Goal: Find specific page/section: Find specific page/section

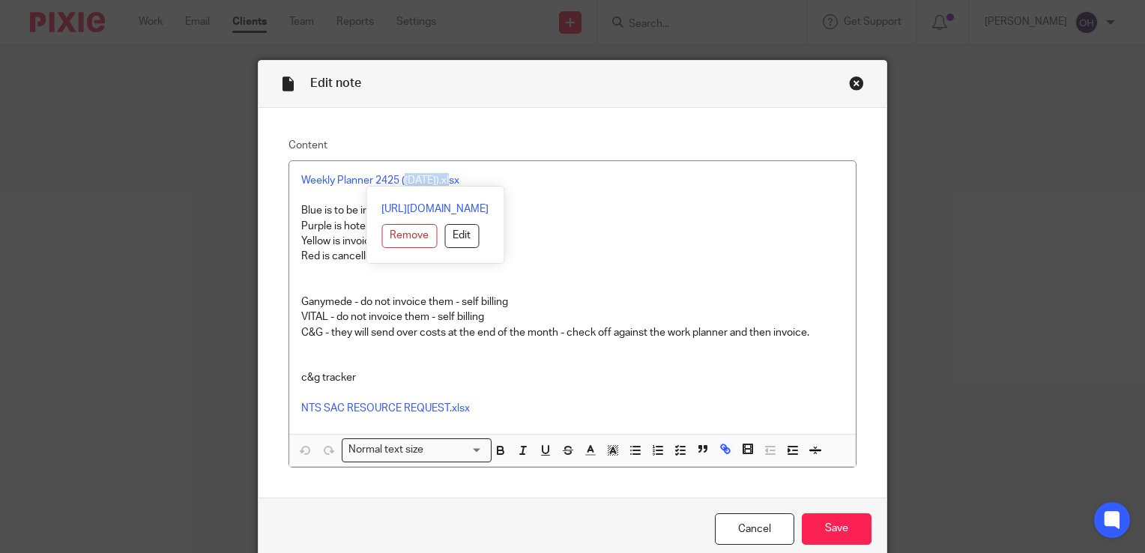
click at [852, 85] on div "Close this dialog window" at bounding box center [856, 83] width 15 height 15
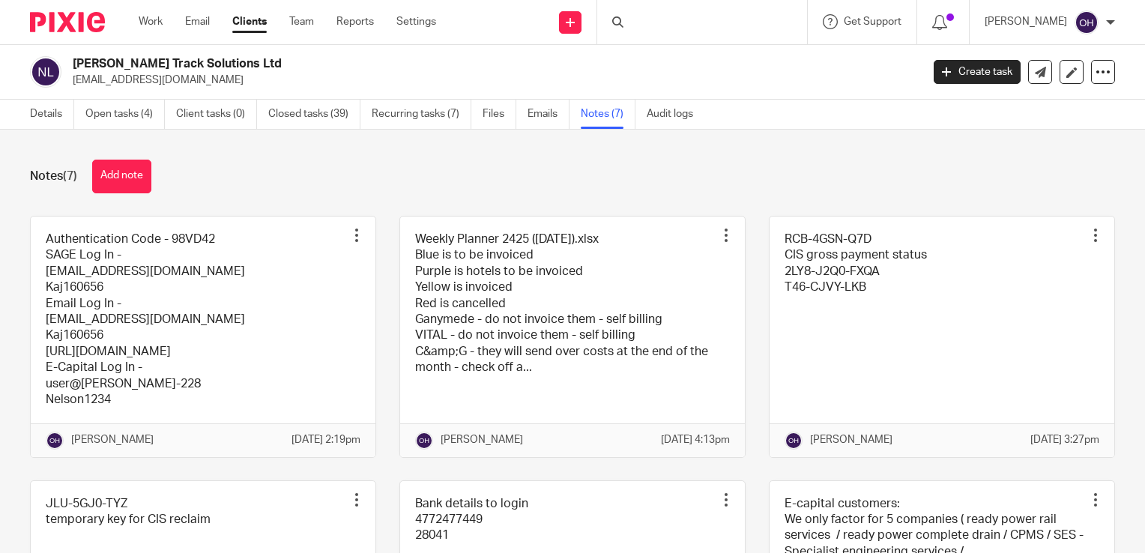
drag, startPoint x: 672, startPoint y: 17, endPoint x: 672, endPoint y: 28, distance: 10.5
click at [673, 17] on div at bounding box center [702, 22] width 210 height 44
click at [670, 25] on input "Search" at bounding box center [694, 24] width 135 height 13
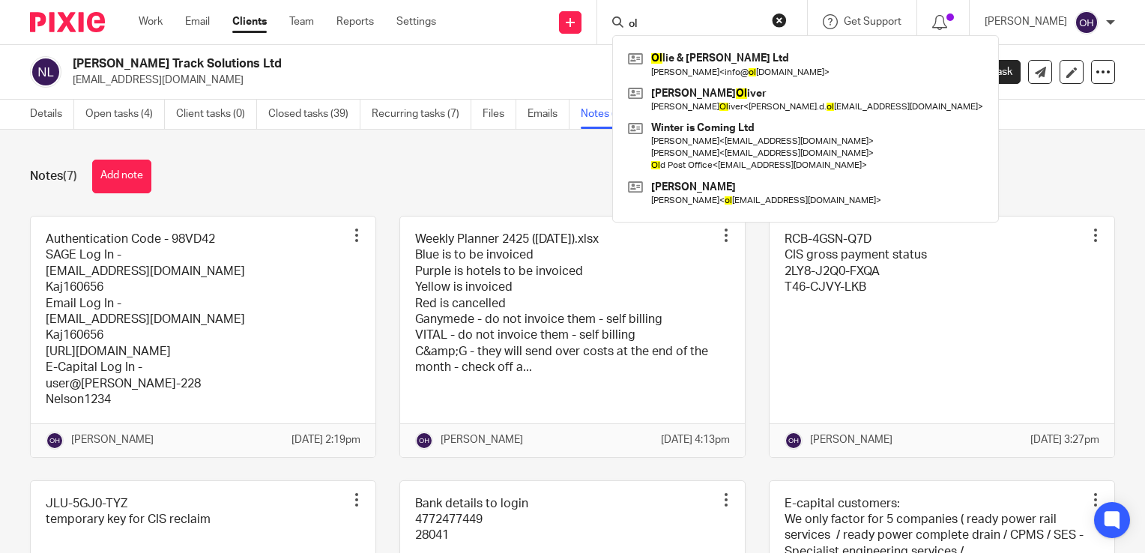
type input "o"
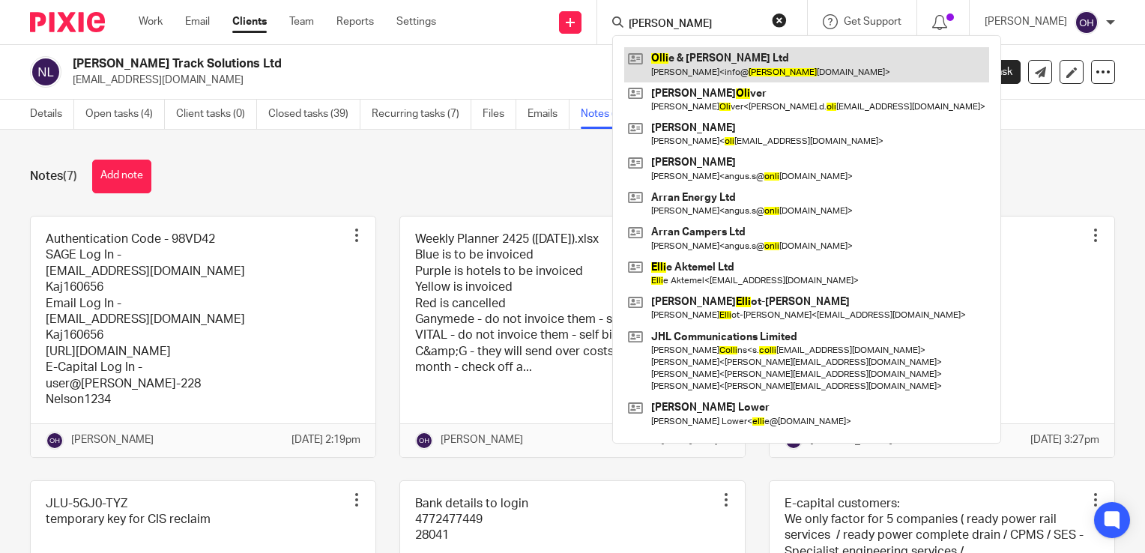
type input "olli"
click at [762, 57] on link at bounding box center [806, 64] width 365 height 34
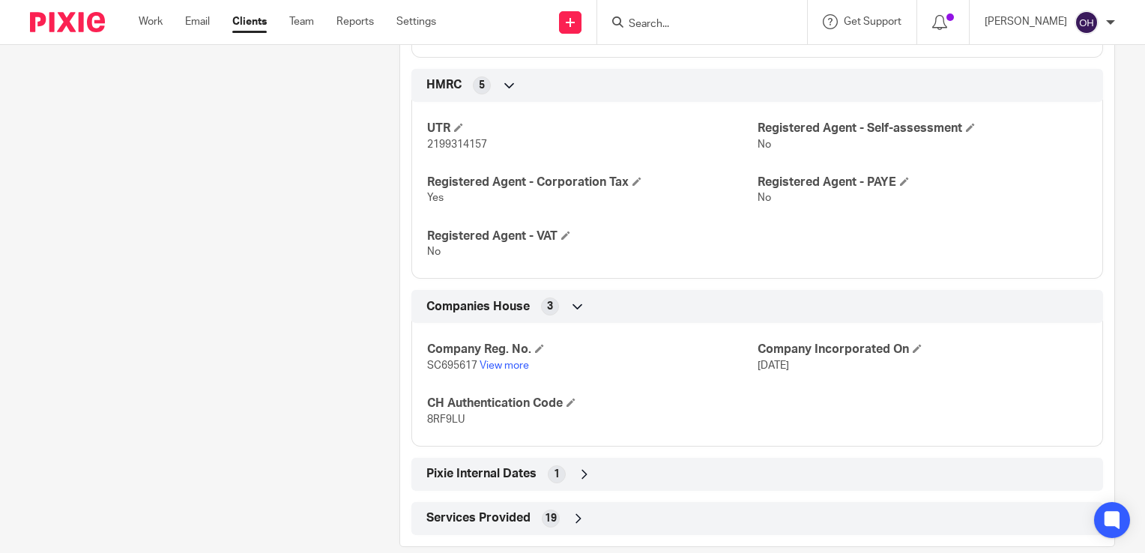
scroll to position [750, 0]
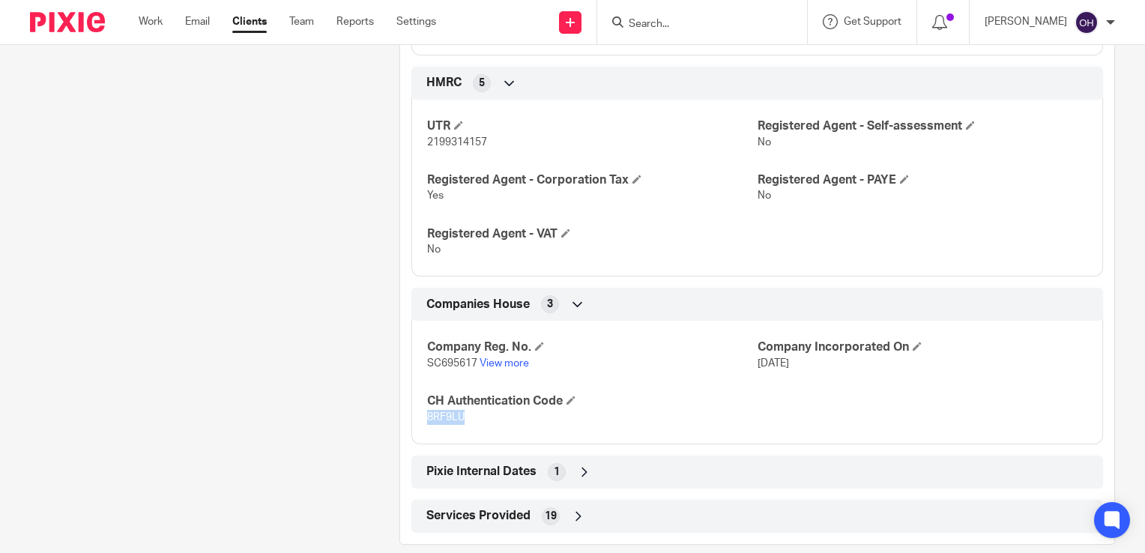
drag, startPoint x: 460, startPoint y: 433, endPoint x: 424, endPoint y: 432, distance: 35.2
click at [427, 423] on span "8RF9LU" at bounding box center [445, 417] width 37 height 10
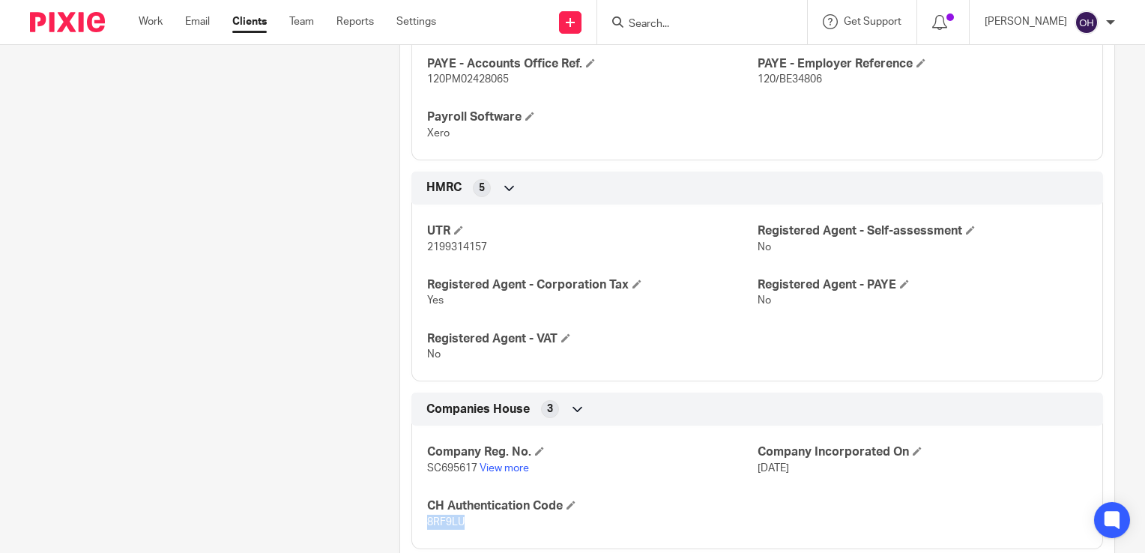
scroll to position [784, 0]
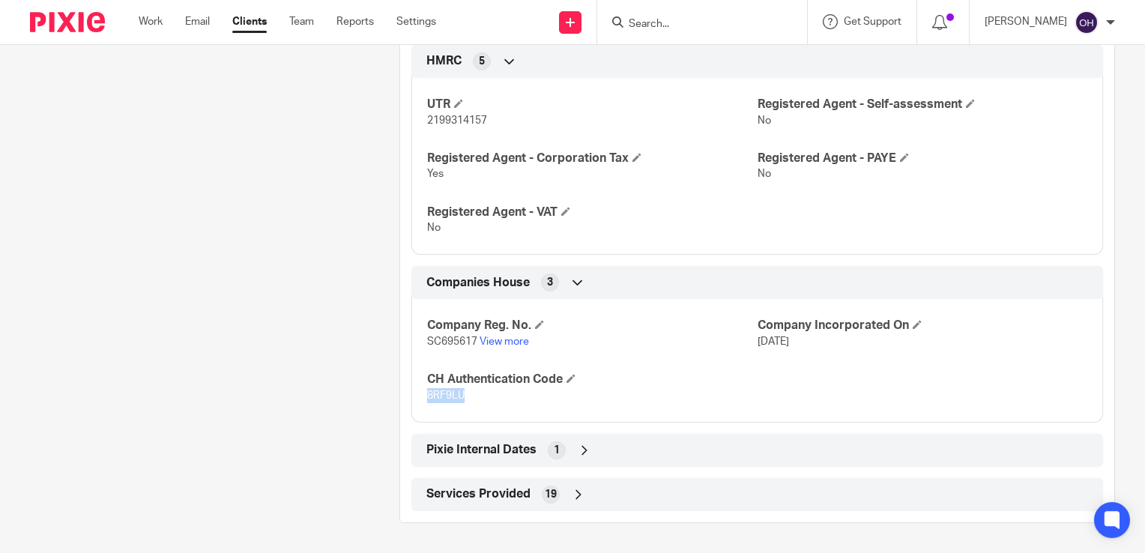
click at [464, 412] on div "Company Reg. No. SC695617 View more Company Incorporated On [DATE] CH Authentic…" at bounding box center [758, 355] width 692 height 135
click at [430, 410] on div "Company Reg. No. SC695617 View more Company Incorporated On 13 Apr 2021 CH Auth…" at bounding box center [758, 355] width 692 height 135
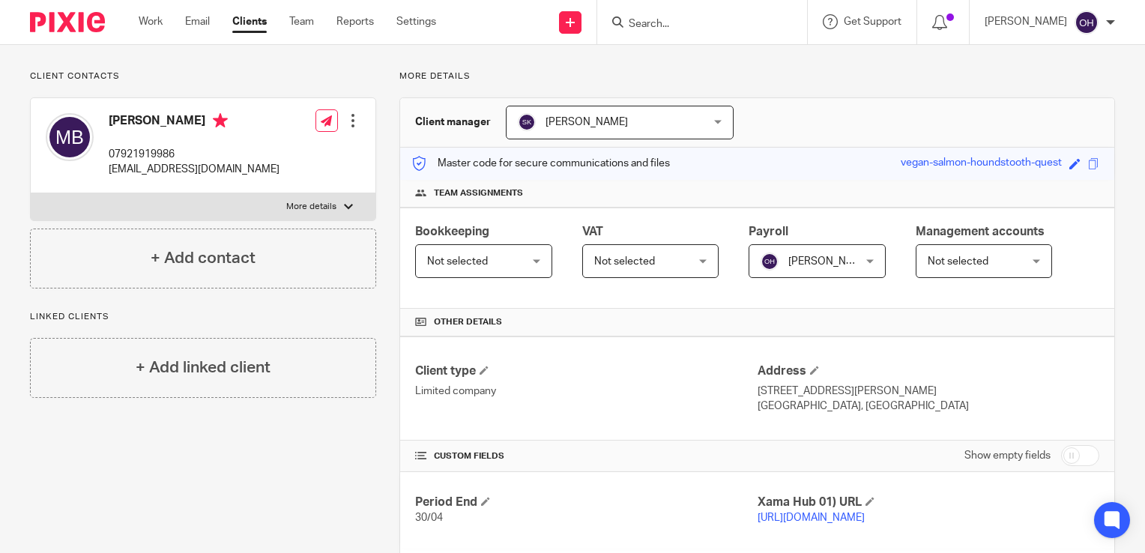
scroll to position [67, 0]
